Goal: Task Accomplishment & Management: Manage account settings

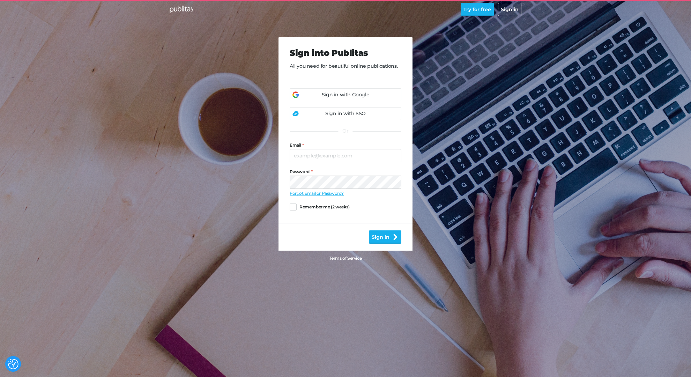
scroll to position [54, 0]
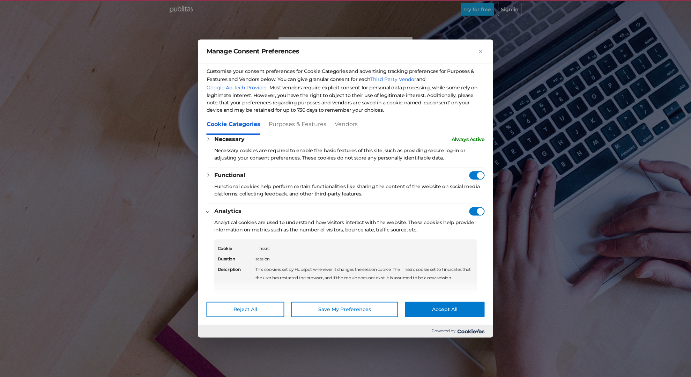
scroll to position [104, 0]
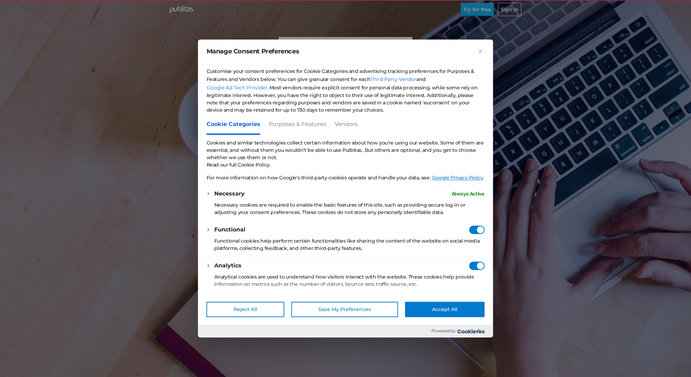
checkbox vendors"] "true"
checkbox Consent"] "true"
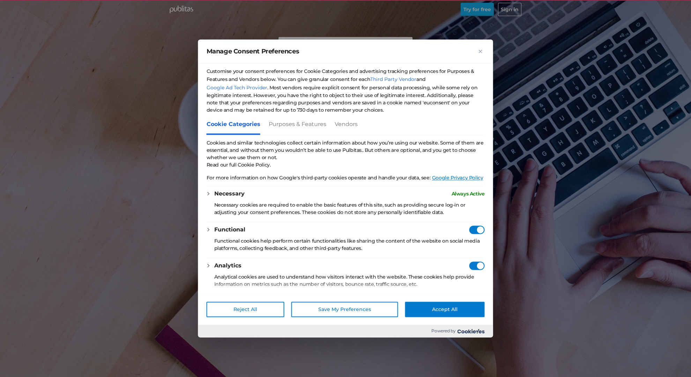
checkbox Consent"] "true"
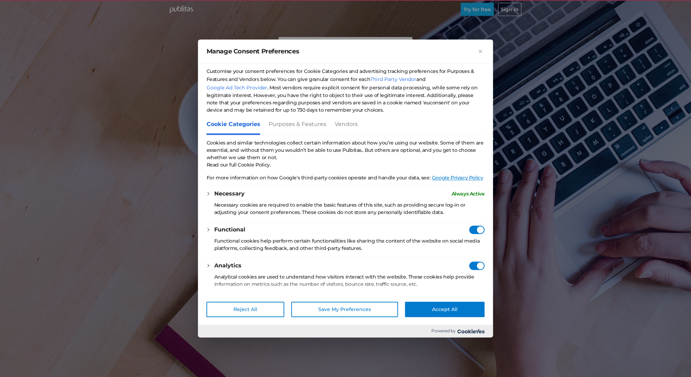
checkbox Consent"] "true"
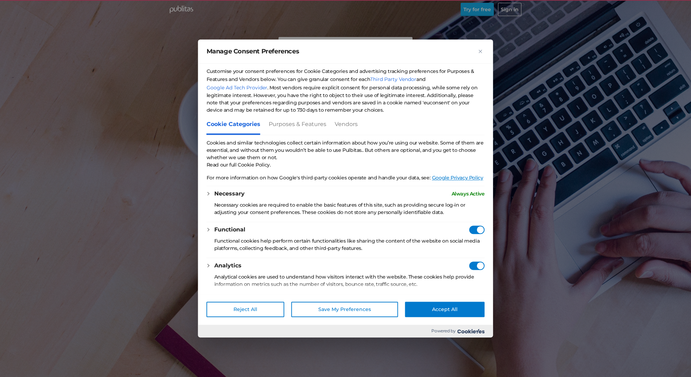
checkbox Consent"] "true"
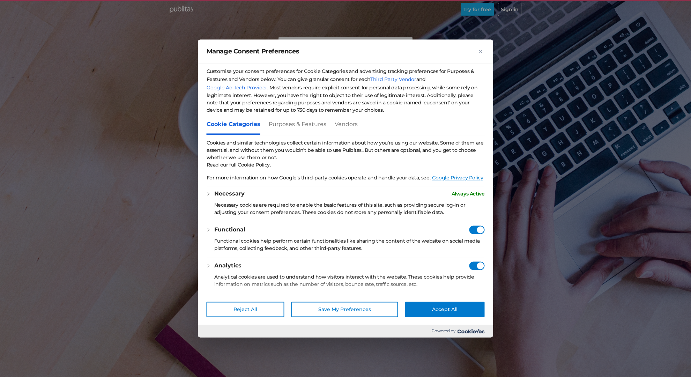
checkbox Consent"] "true"
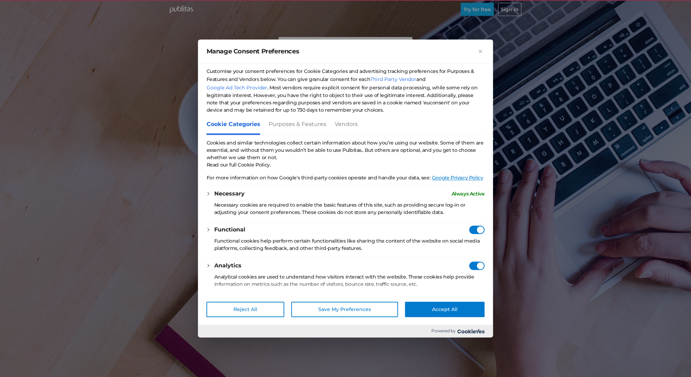
checkbox Consent"] "true"
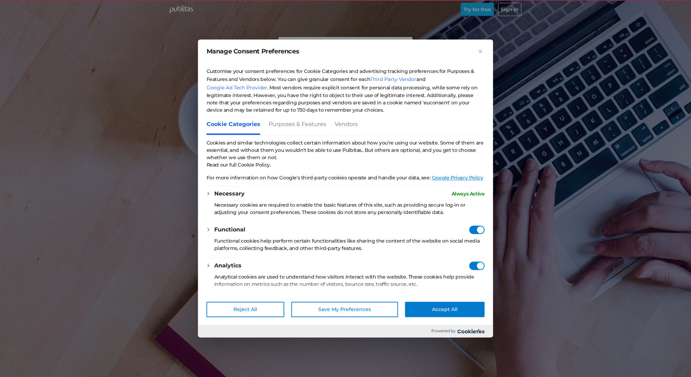
checkbox Consent"] "true"
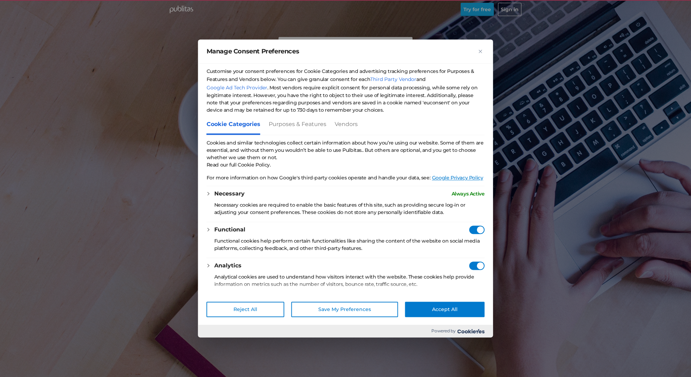
checkbox Consent"] "true"
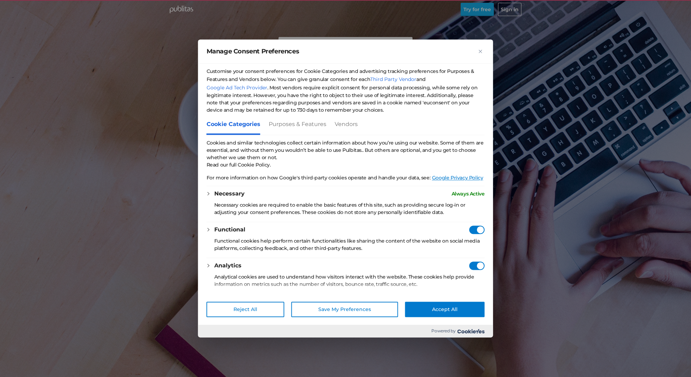
checkbox Consent"] "true"
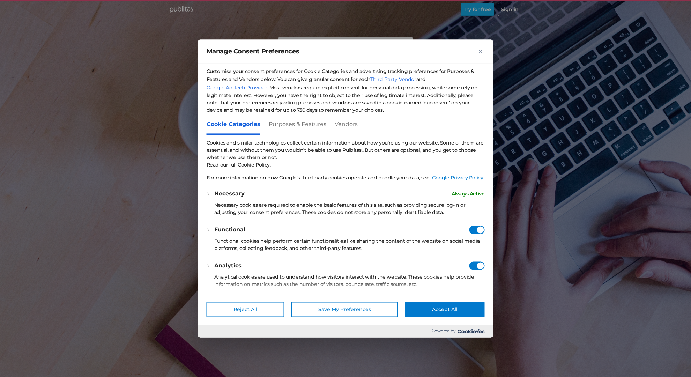
checkbox Consent"] "true"
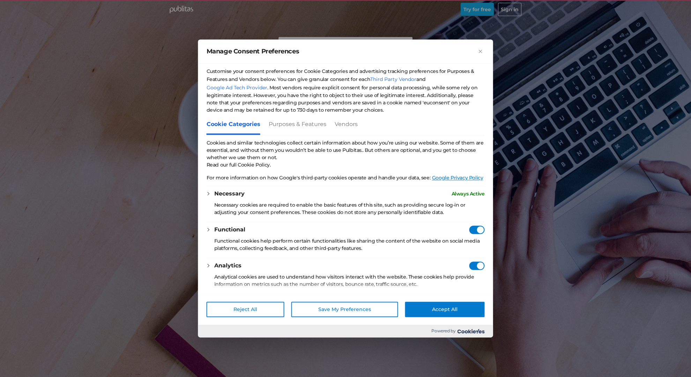
checkbox Consent"] "true"
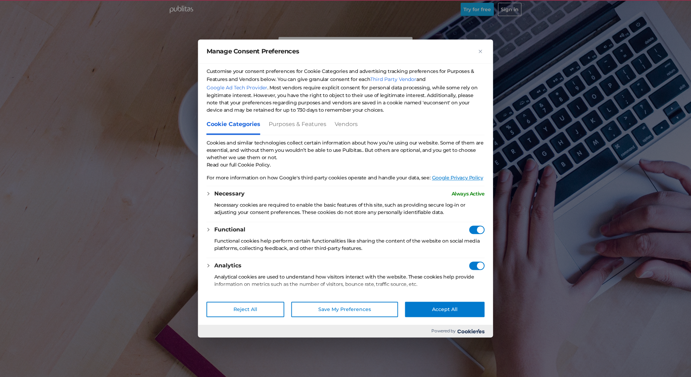
checkbox Consent"] "true"
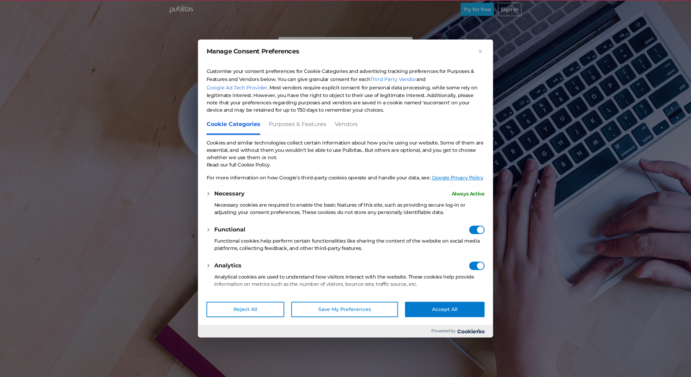
checkbox Consent"] "true"
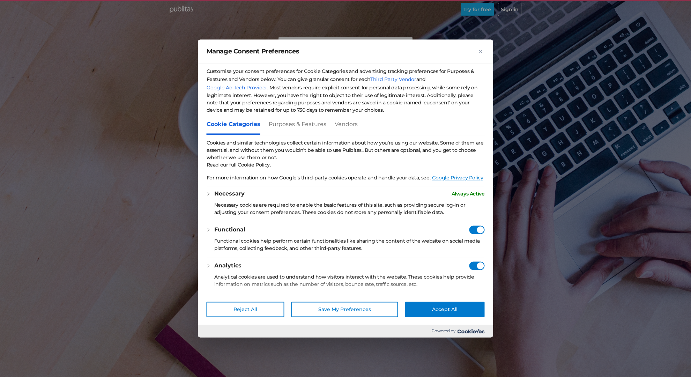
checkbox Consent"] "true"
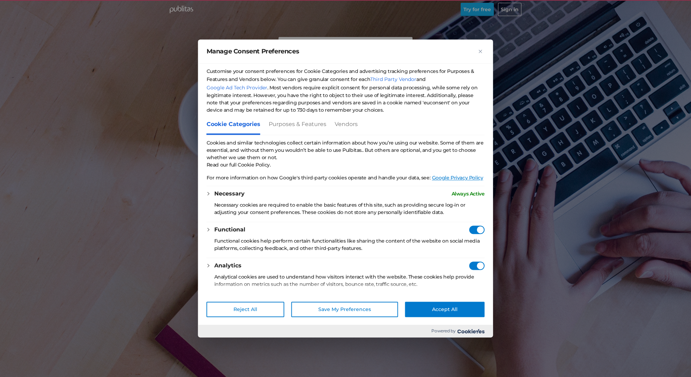
checkbox Consent"] "true"
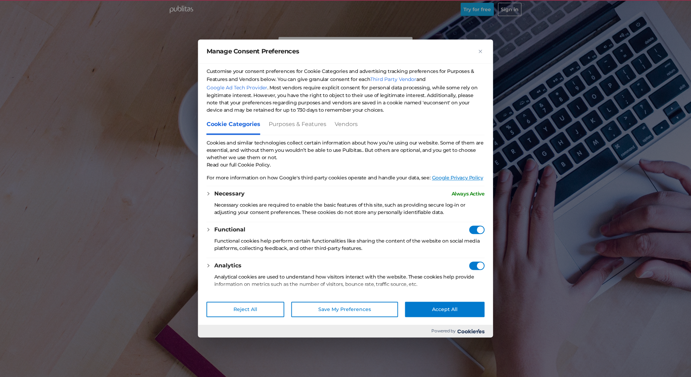
checkbox Consent"] "true"
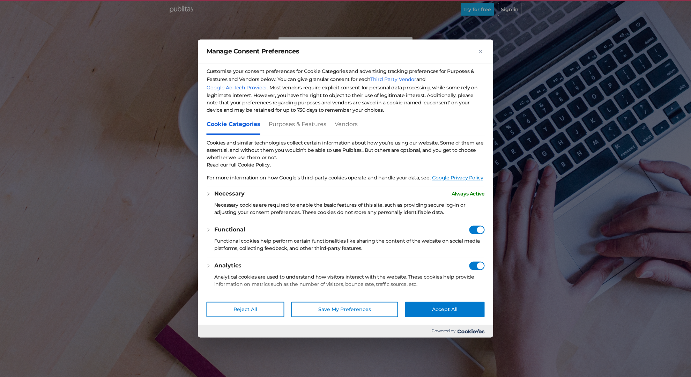
checkbox Consent"] "true"
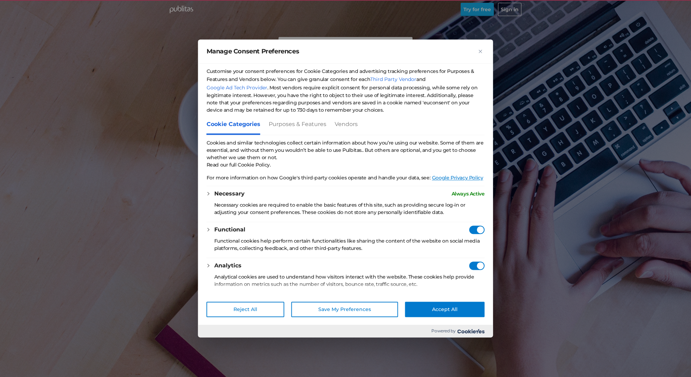
checkbox Consent"] "true"
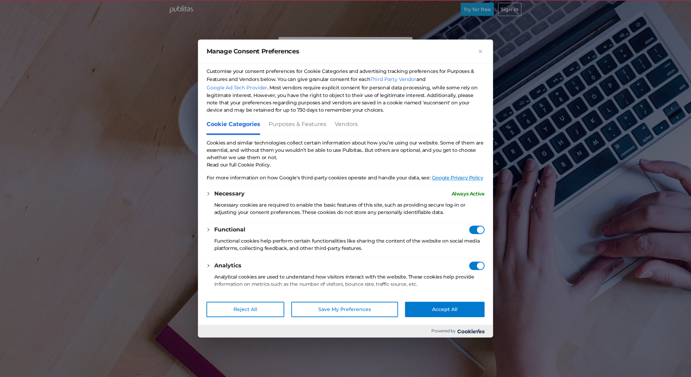
checkbox Consent"] "true"
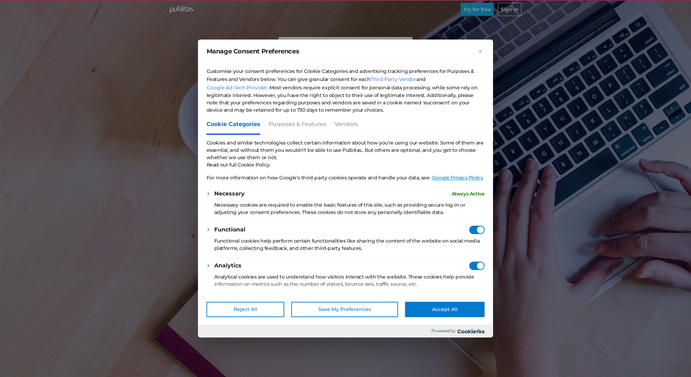
checkbox Consent"] "true"
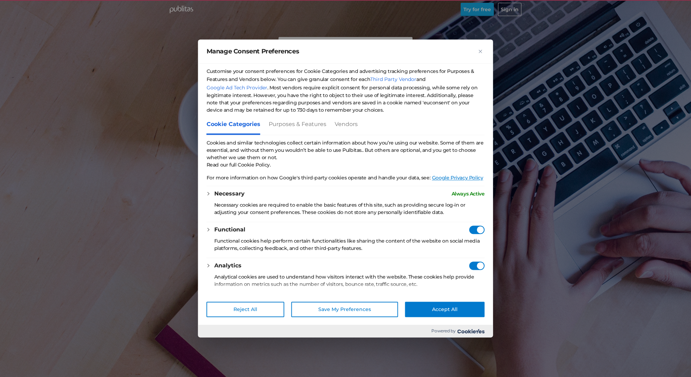
checkbox Consent"] "true"
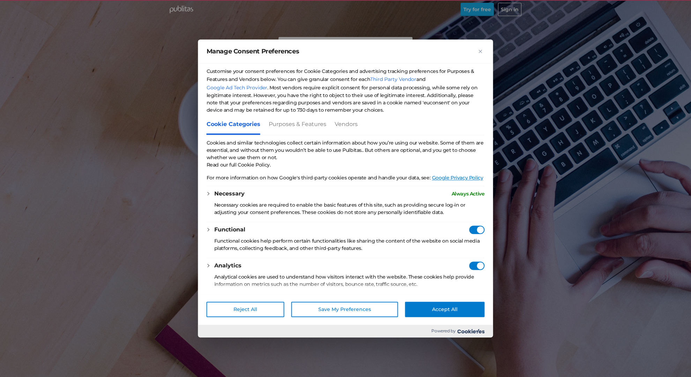
checkbox Consent"] "true"
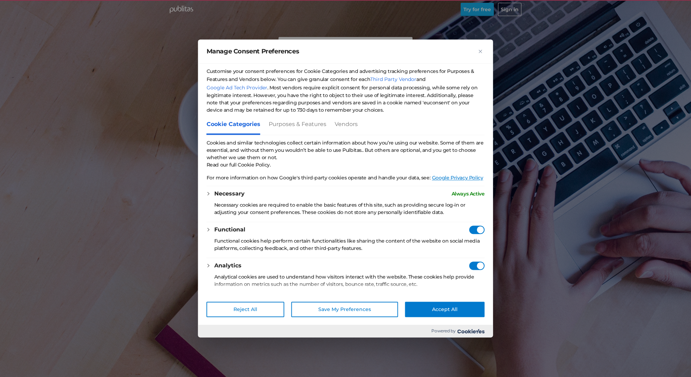
checkbox Consent"] "true"
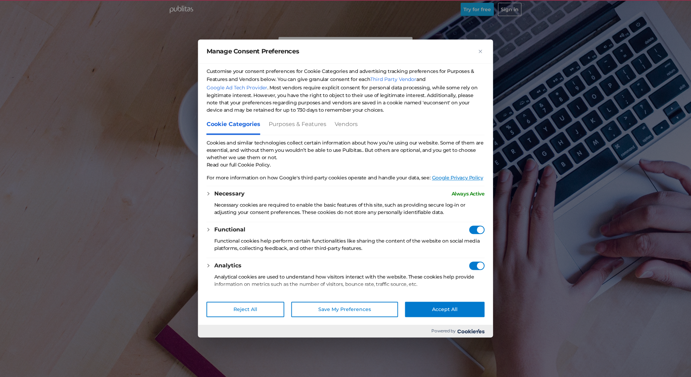
checkbox Consent"] "true"
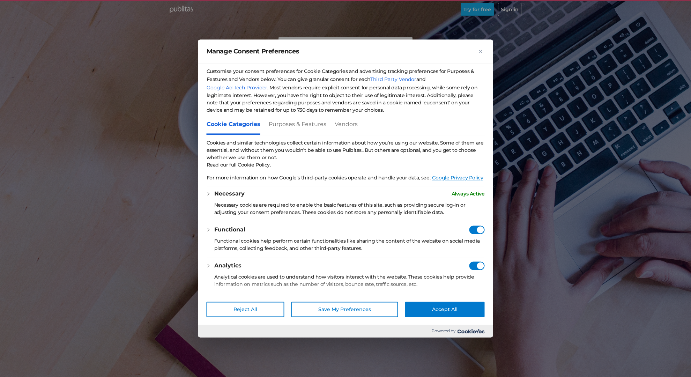
checkbox Consent"] "true"
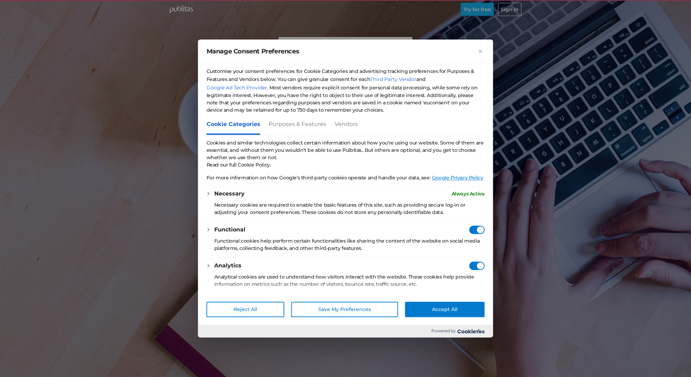
checkbox Consent"] "true"
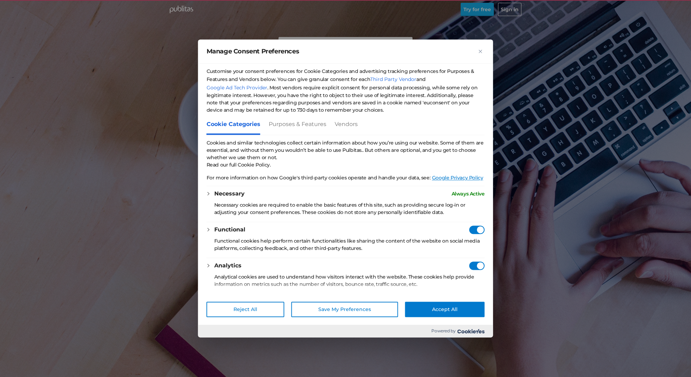
checkbox Consent"] "true"
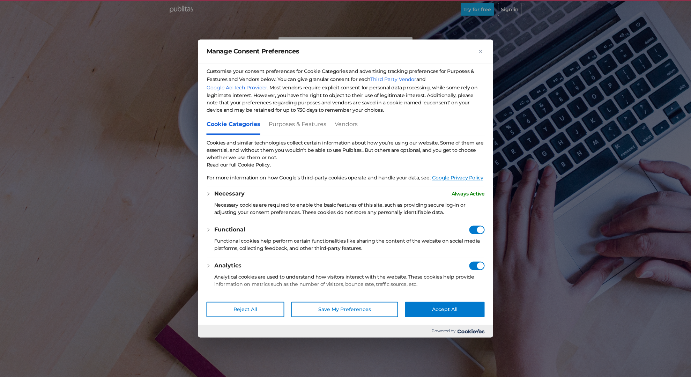
checkbox Consent"] "true"
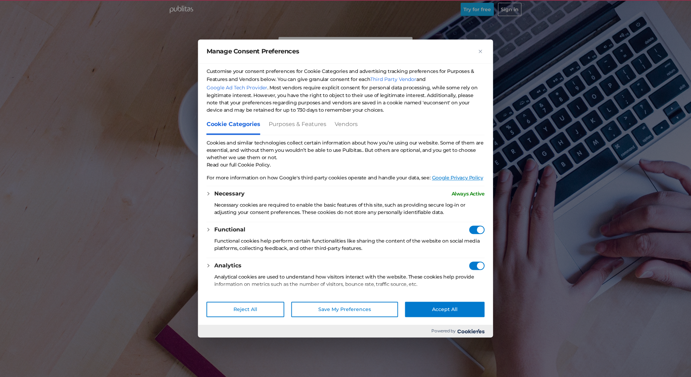
checkbox Consent"] "true"
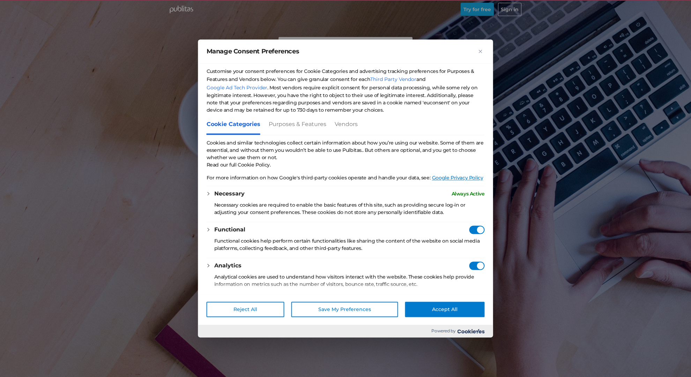
checkbox Consent"] "true"
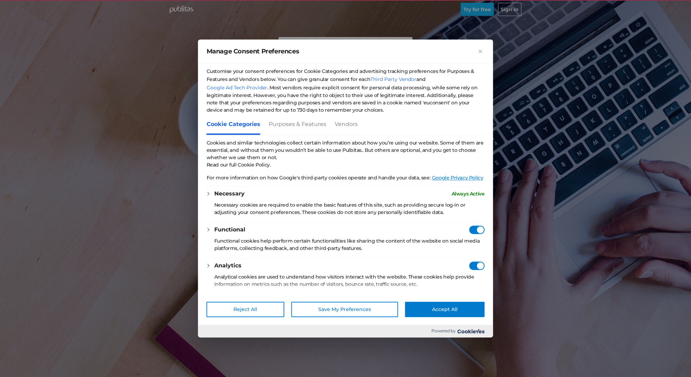
checkbox Consent"] "true"
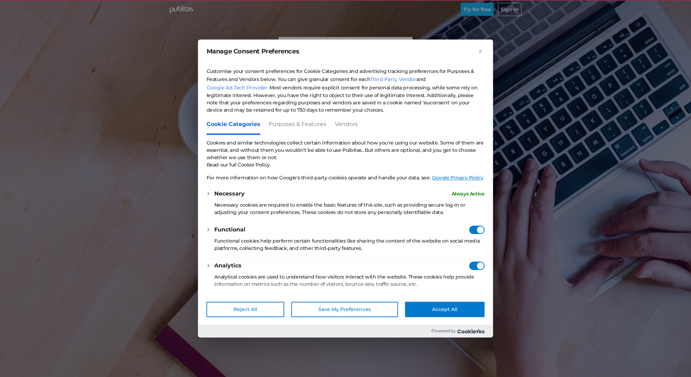
checkbox Consent"] "true"
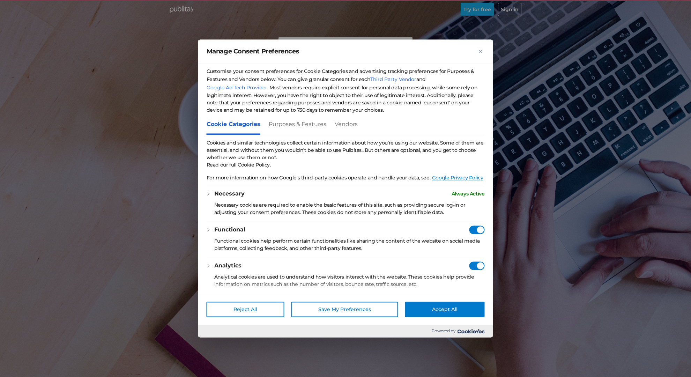
checkbox Consent"] "true"
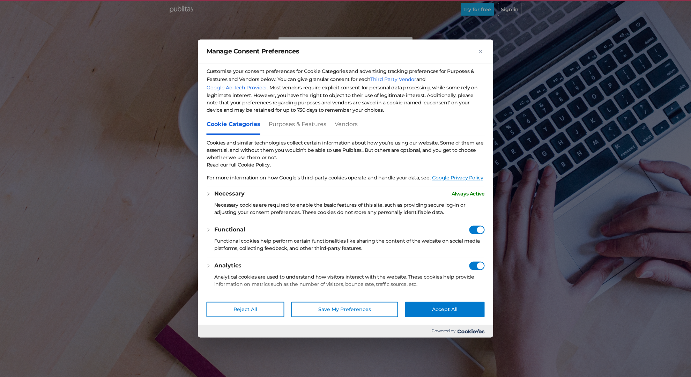
checkbox Consent"] "true"
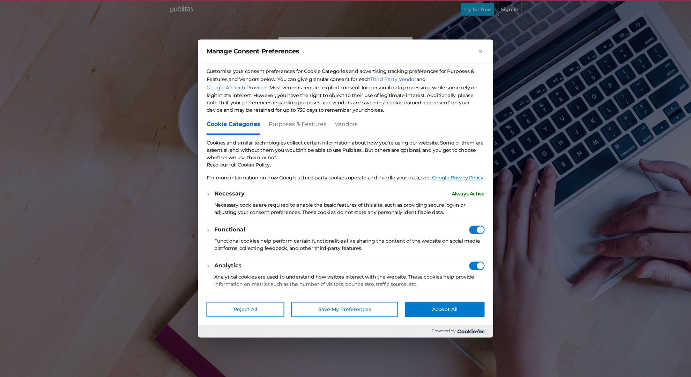
checkbox Consent"] "true"
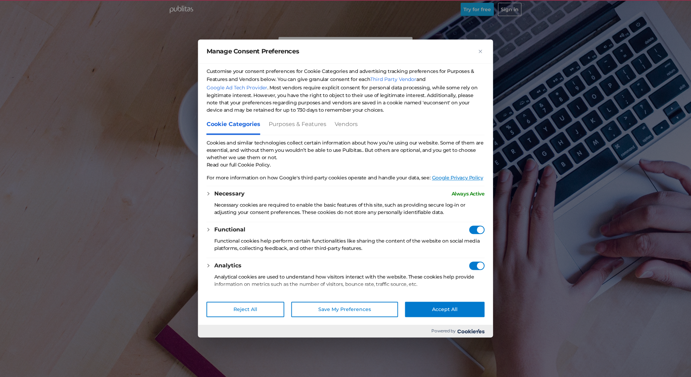
checkbox Consent"] "true"
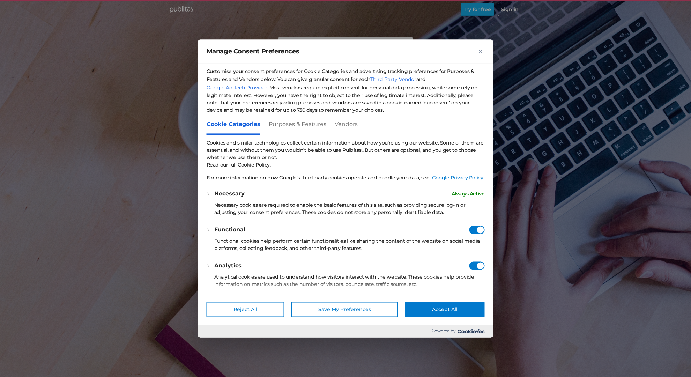
checkbox Consent"] "true"
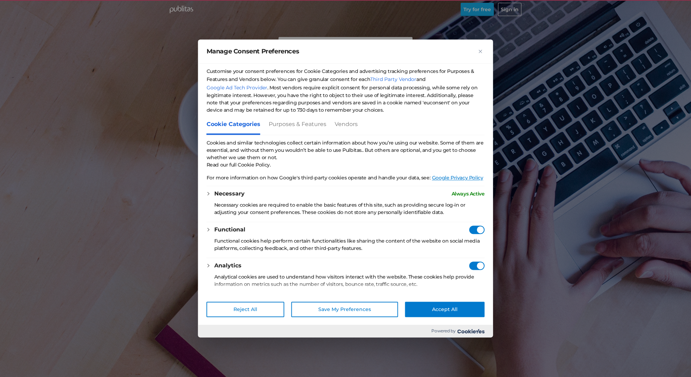
checkbox Consent"] "true"
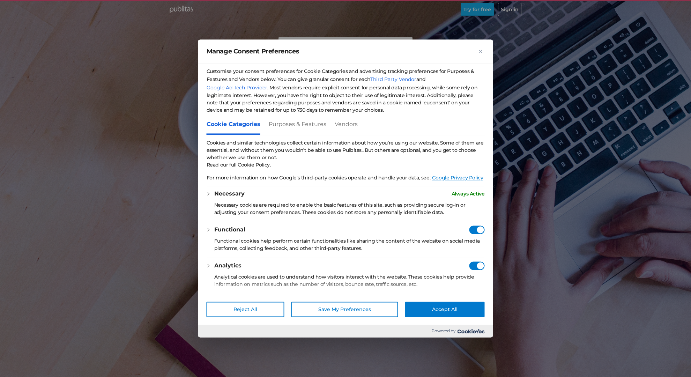
checkbox Consent"] "true"
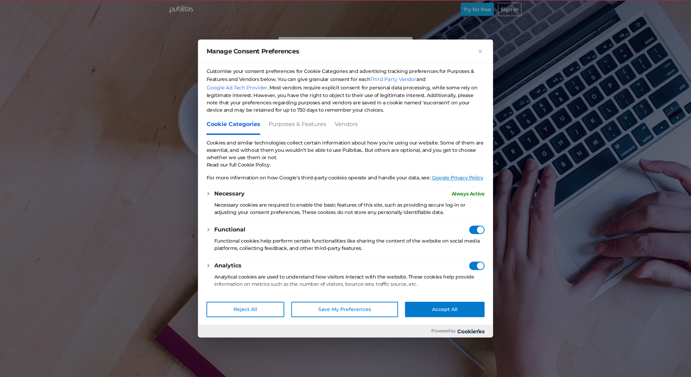
checkbox Consent"] "true"
